Goal: Entertainment & Leisure: Consume media (video, audio)

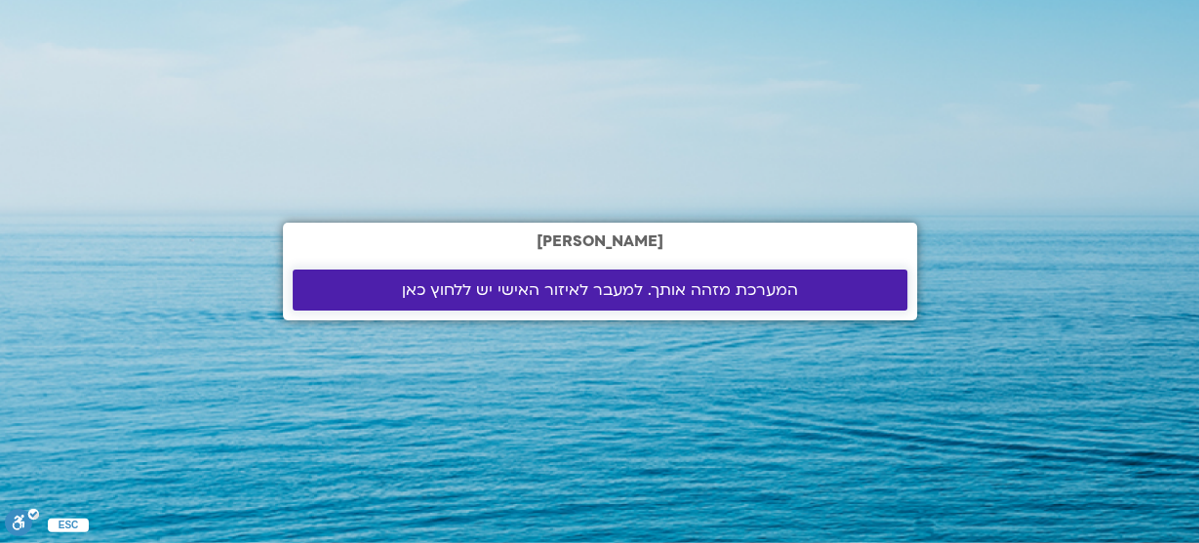
click at [551, 285] on span "המערכת מזהה אותך. למעבר לאיזור האישי יש ללחוץ כאן" at bounding box center [600, 290] width 396 height 18
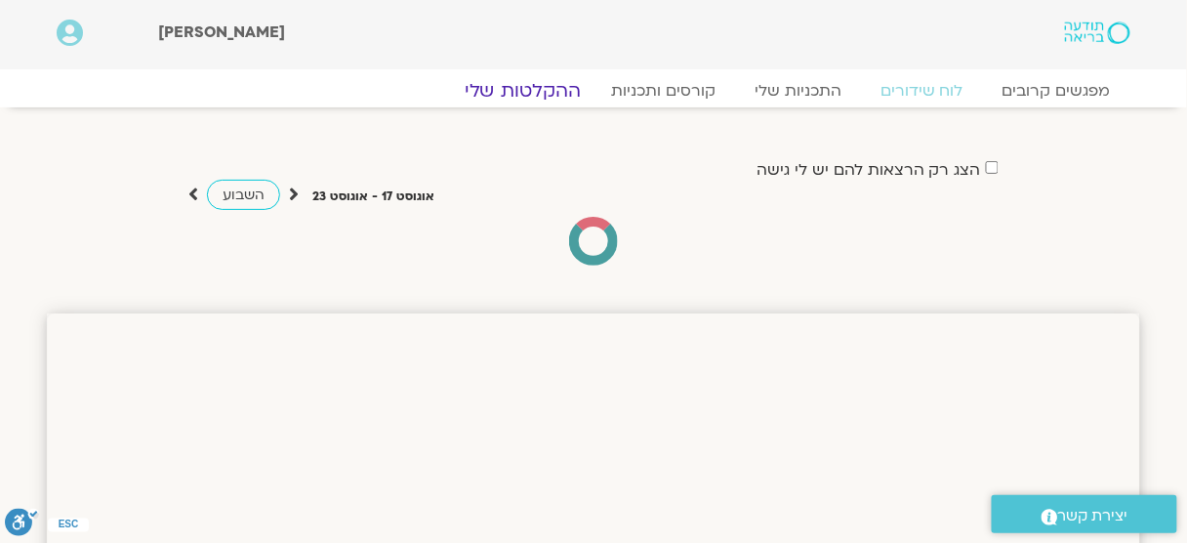
click at [541, 86] on link "ההקלטות שלי" at bounding box center [523, 90] width 164 height 23
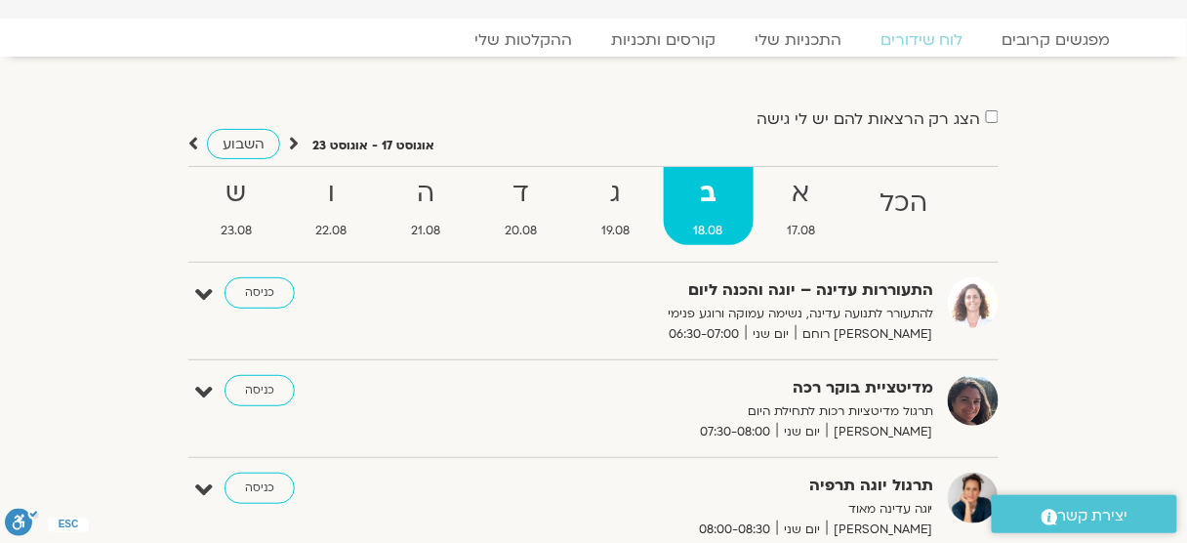
scroll to position [78, 0]
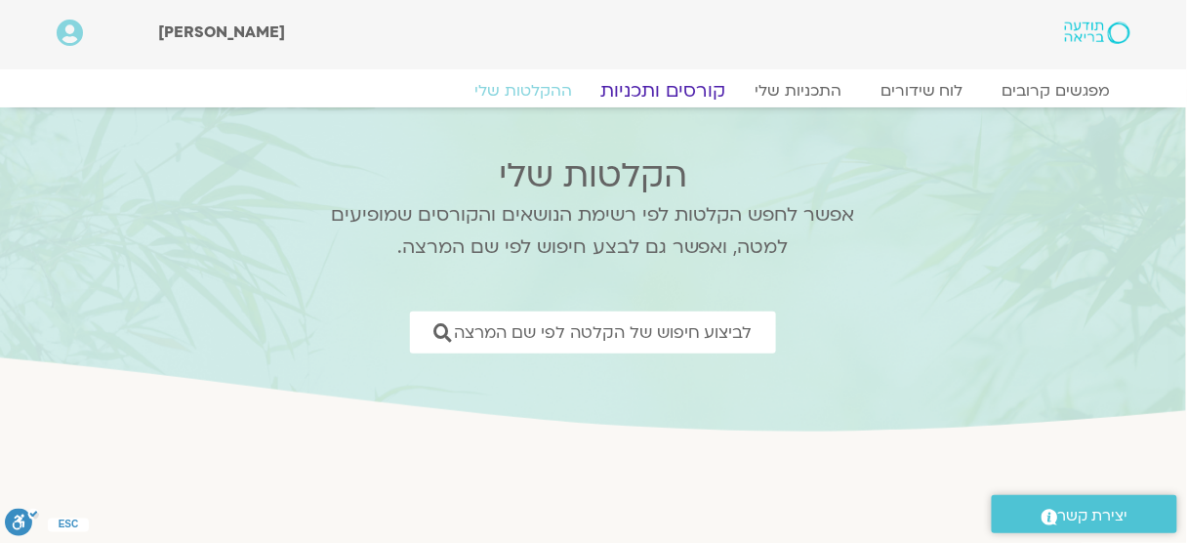
click at [702, 95] on link "קורסים ותכניות" at bounding box center [663, 90] width 172 height 23
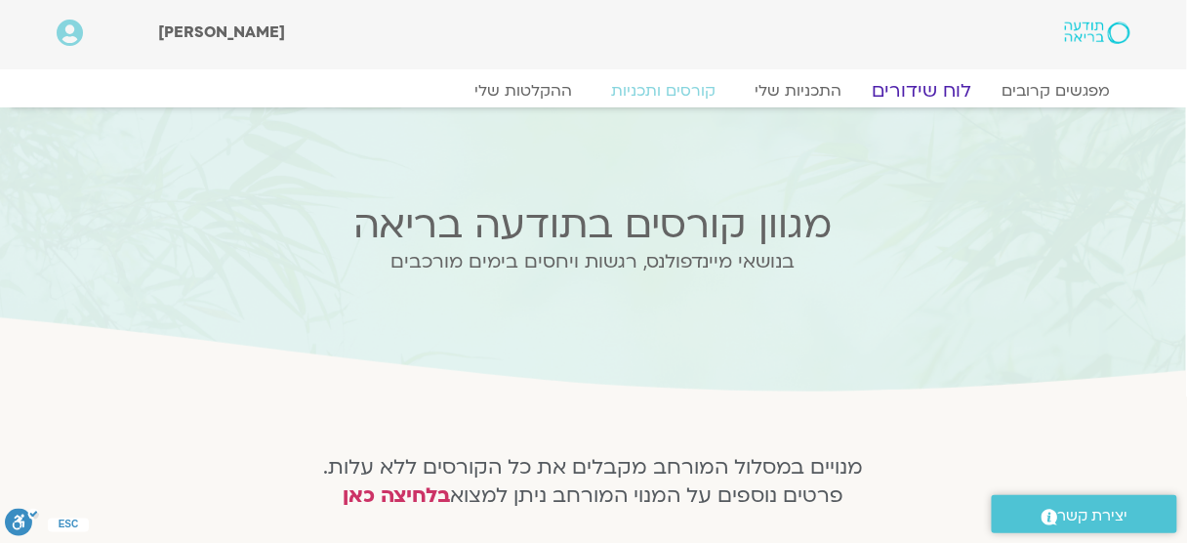
click at [942, 91] on link "לוח שידורים" at bounding box center [922, 90] width 146 height 23
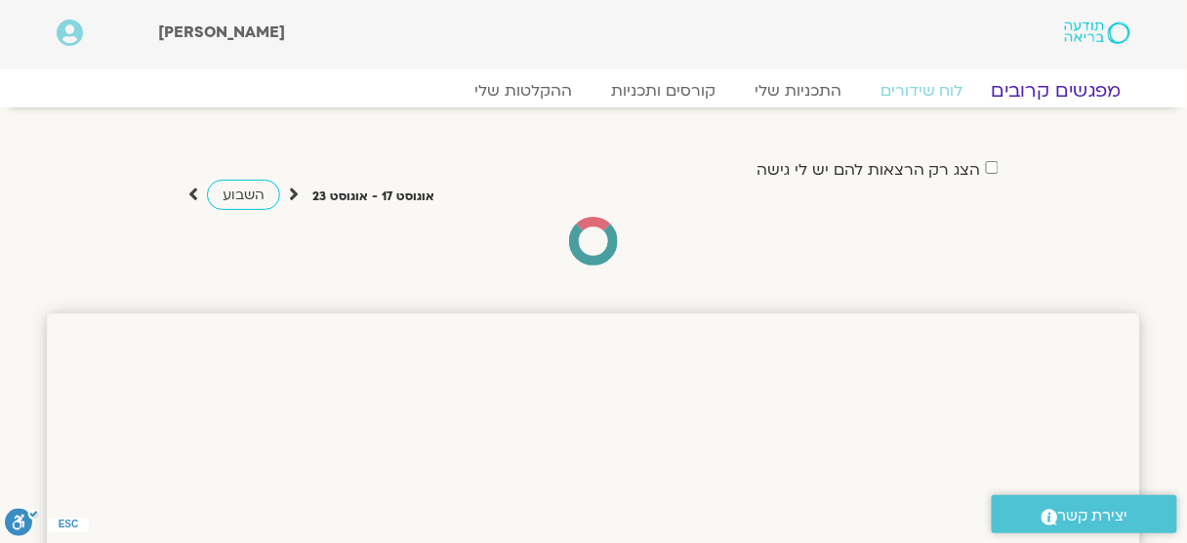
click at [1049, 92] on link "מפגשים קרובים" at bounding box center [1056, 90] width 177 height 23
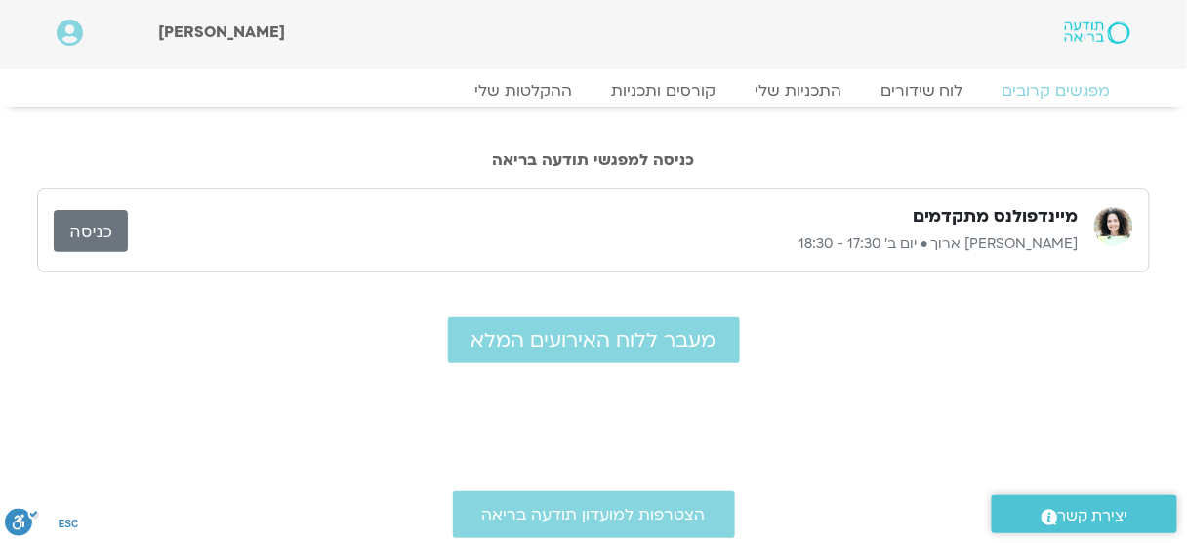
click at [100, 231] on link "כניסה" at bounding box center [91, 231] width 74 height 42
click at [557, 91] on link "ההקלטות שלי" at bounding box center [523, 90] width 164 height 23
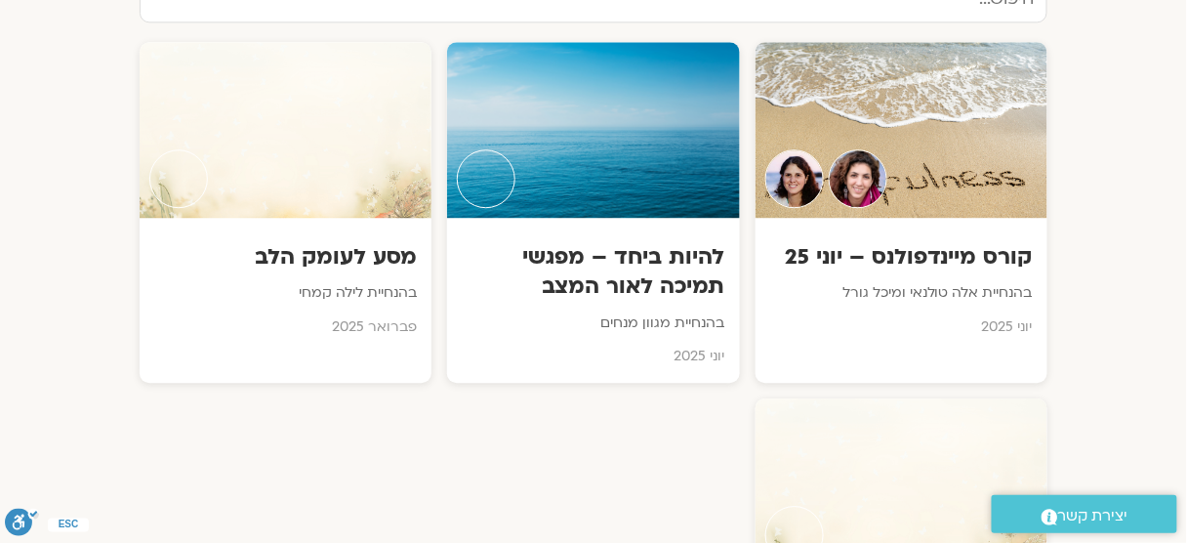
scroll to position [1249, 0]
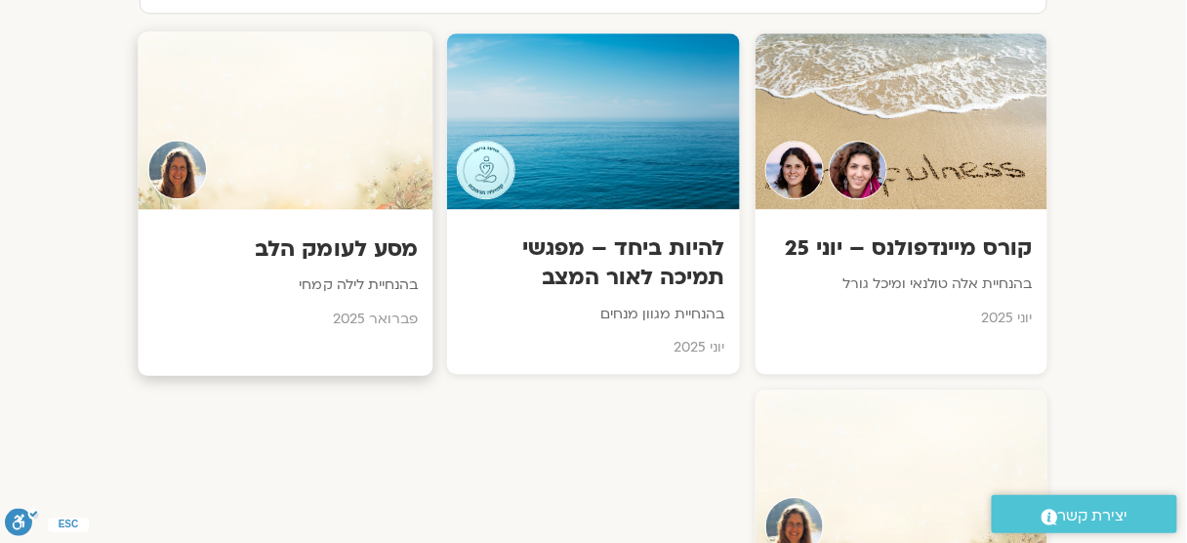
click at [383, 255] on h3 "מסע לעומק הלב" at bounding box center [285, 249] width 265 height 30
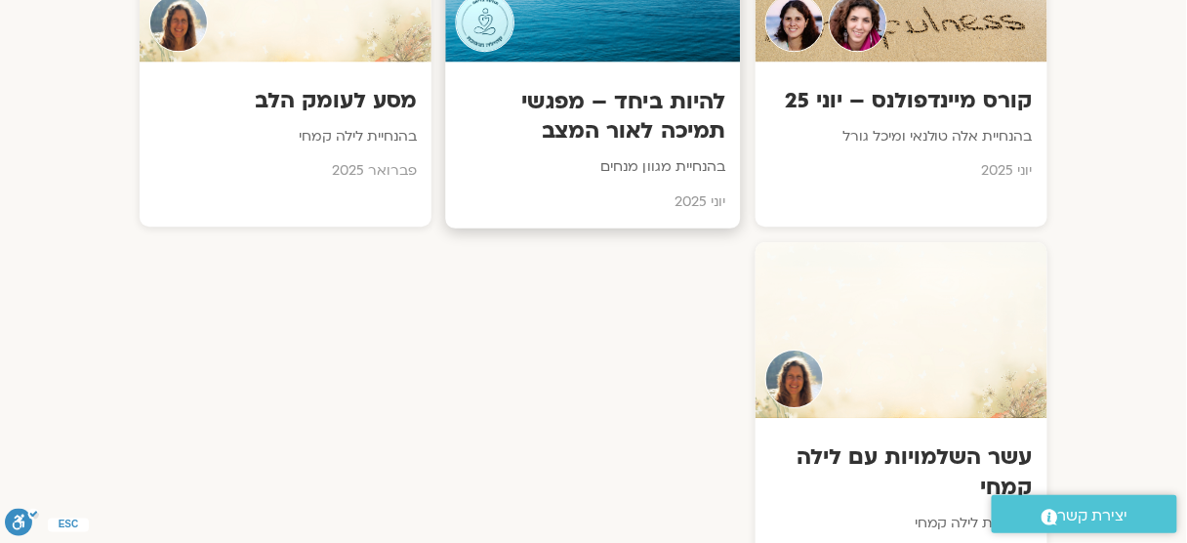
scroll to position [1405, 0]
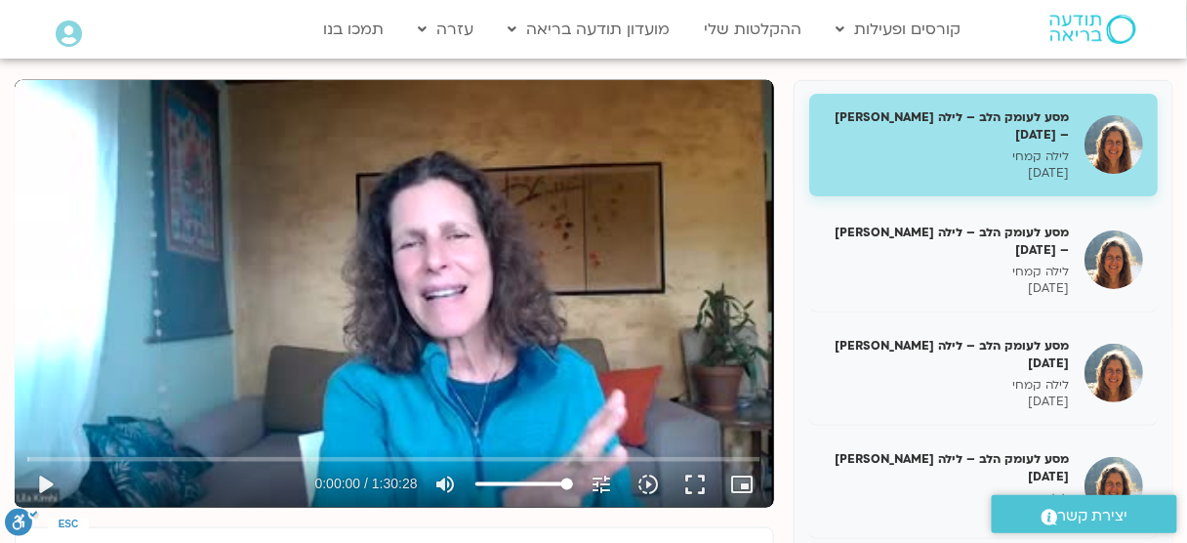
scroll to position [234, 0]
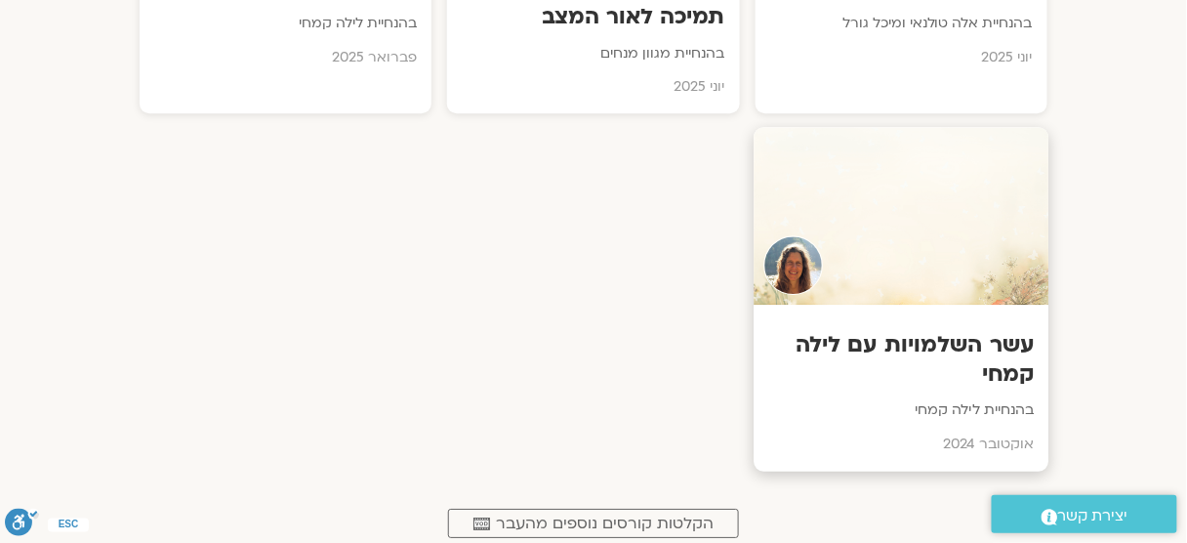
scroll to position [1483, 0]
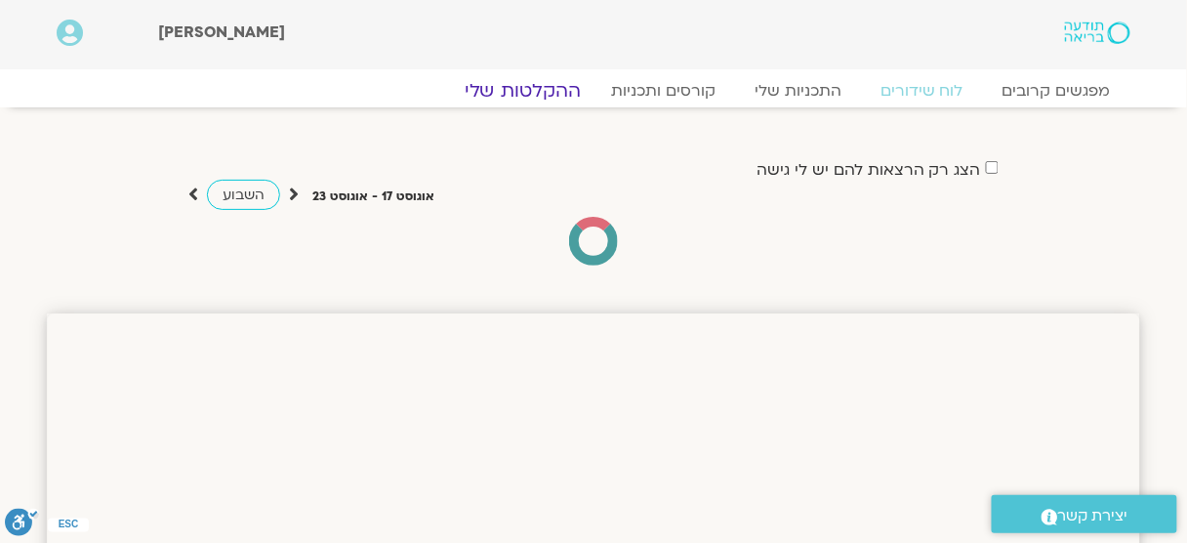
click at [541, 95] on link "ההקלטות שלי" at bounding box center [523, 90] width 164 height 23
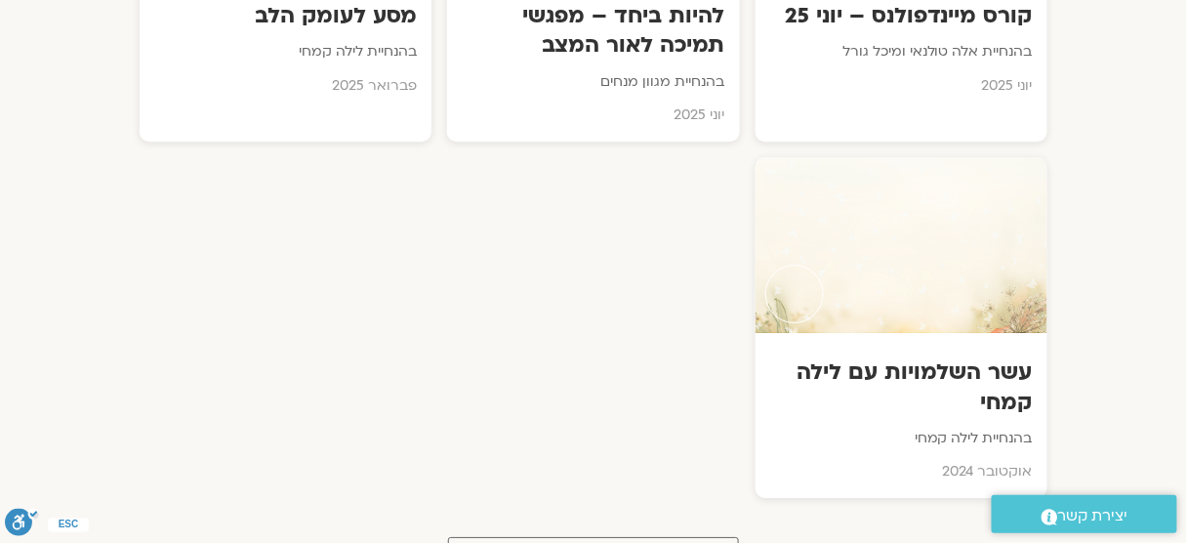
scroll to position [1483, 0]
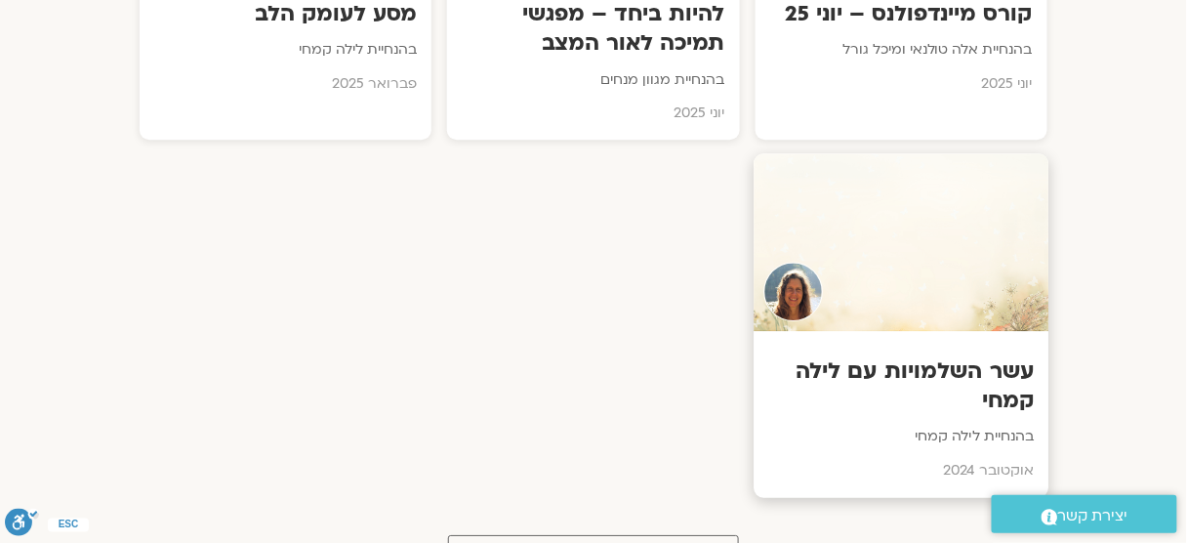
click at [923, 376] on h3 "עשר השלמויות עם לילה קמחי" at bounding box center [900, 386] width 265 height 60
click at [938, 374] on h3 "עשר השלמויות עם לילה קמחי" at bounding box center [900, 386] width 265 height 60
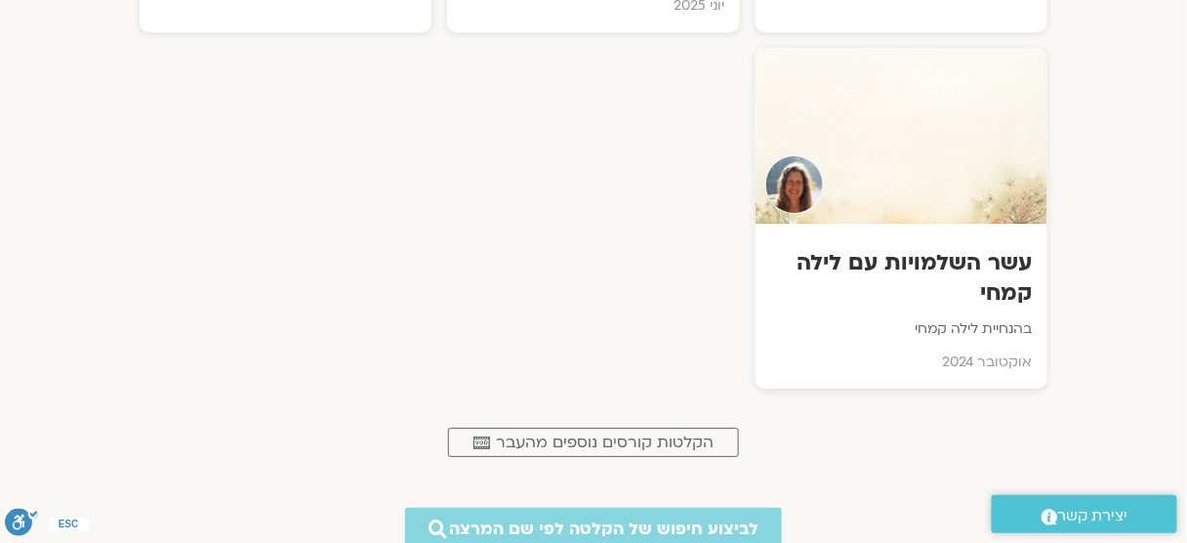
scroll to position [1640, 0]
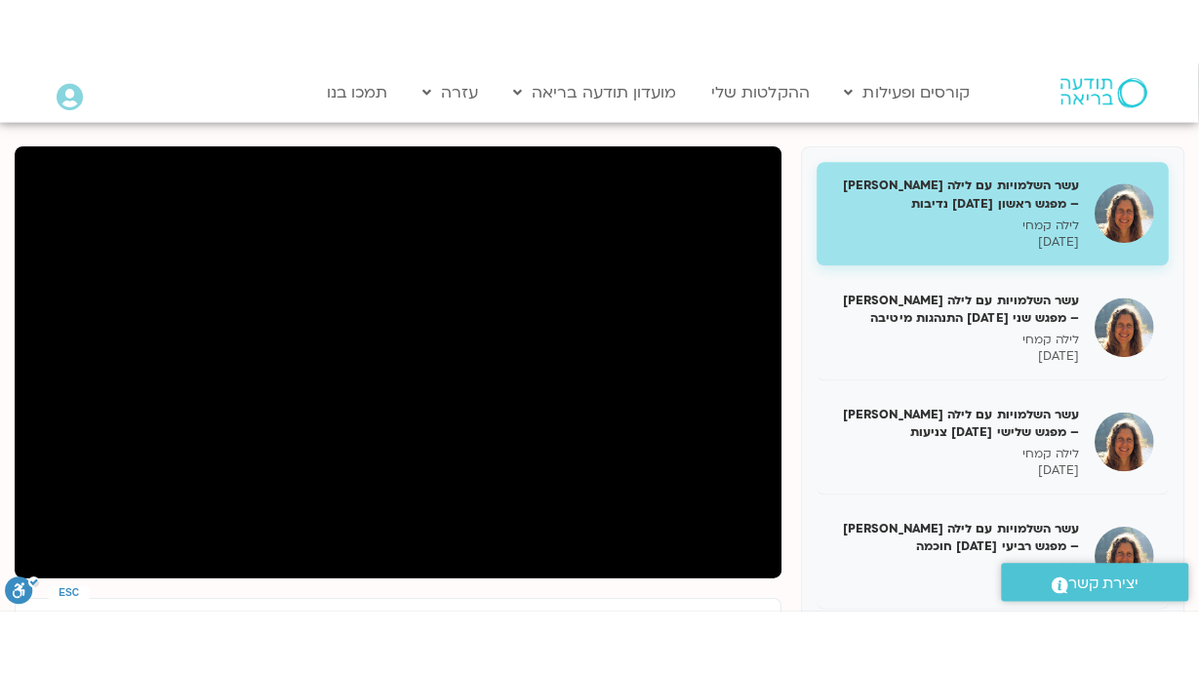
scroll to position [390, 0]
